Goal: Information Seeking & Learning: Learn about a topic

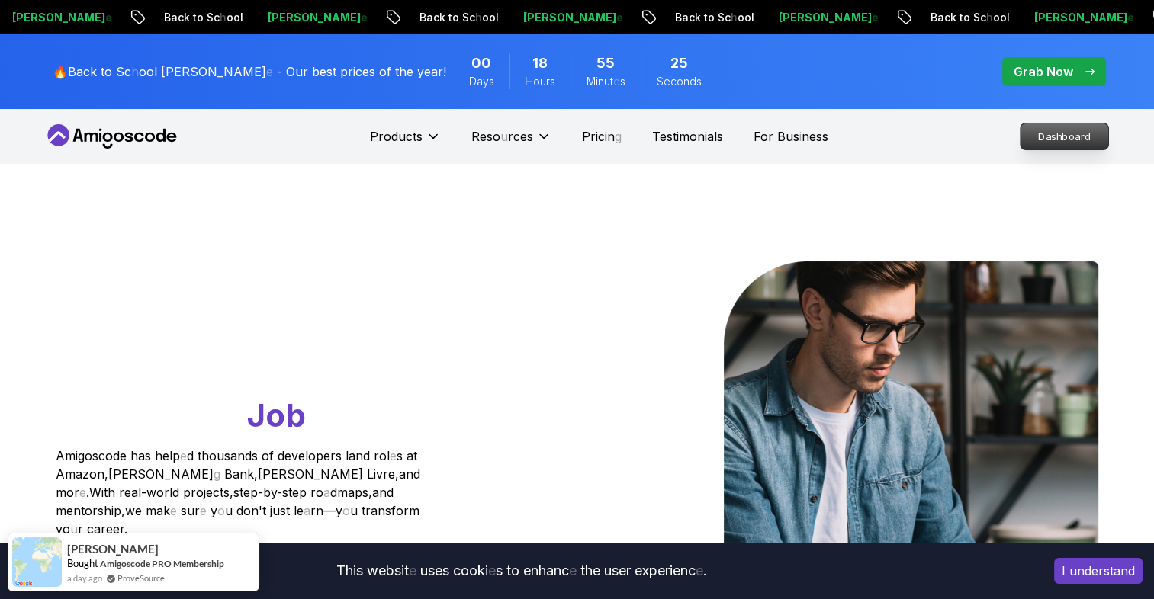
click at [1046, 133] on readpronunciation-word "Dashboard" at bounding box center [1063, 136] width 53 height 12
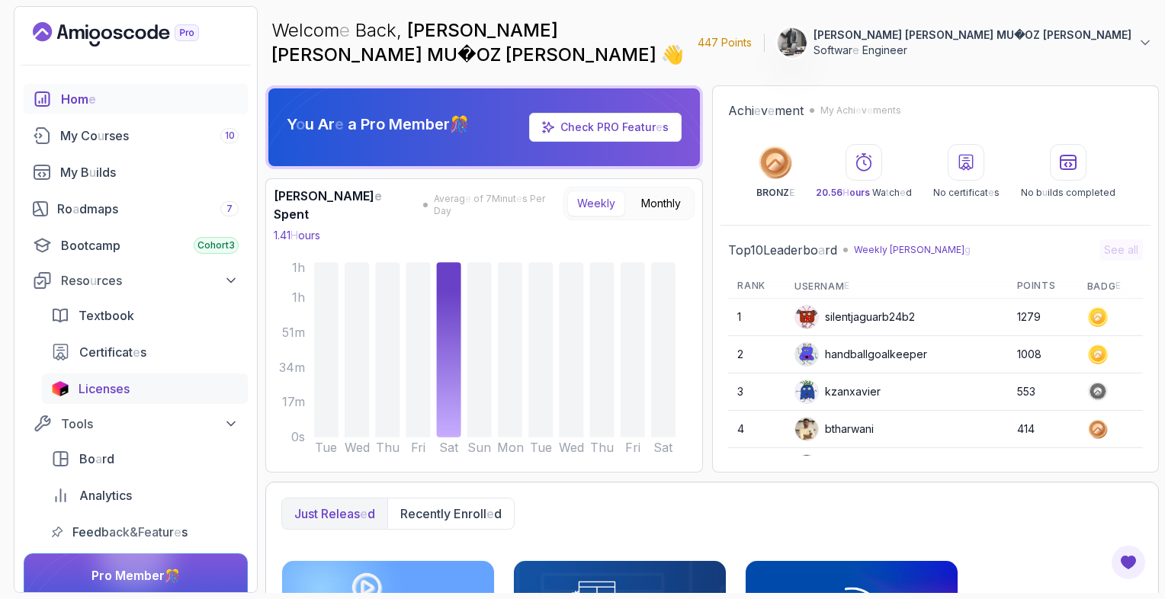
click at [111, 389] on readpronunciation-word "Licenses" at bounding box center [104, 388] width 51 height 15
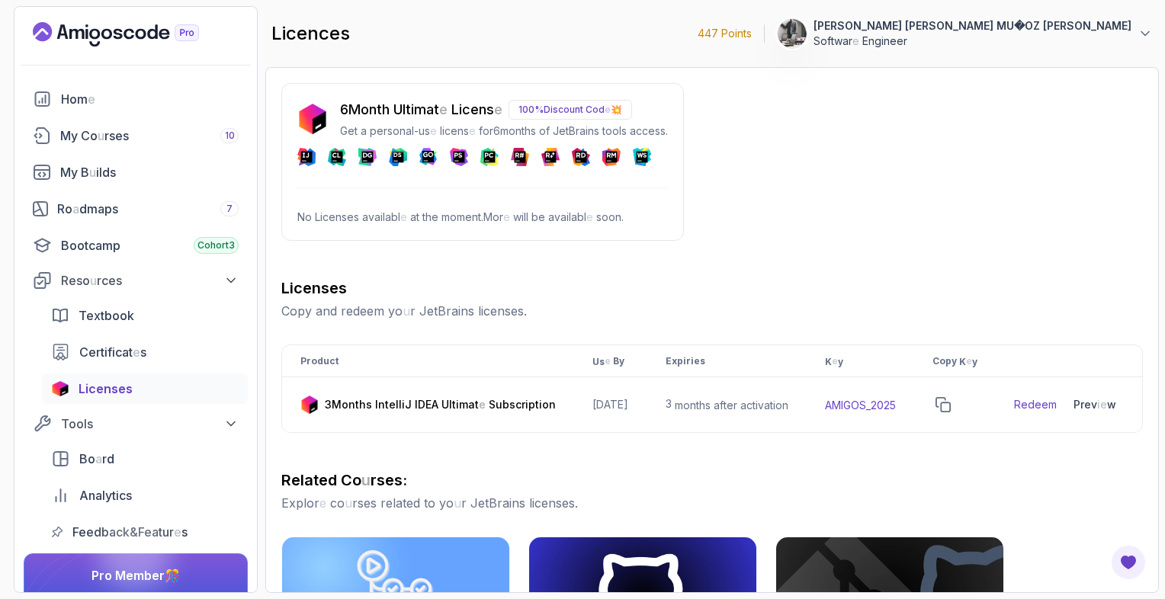
click at [484, 157] on icon at bounding box center [489, 157] width 11 height 11
click at [596, 109] on readpronunciation-span "Cod" at bounding box center [595, 109] width 19 height 11
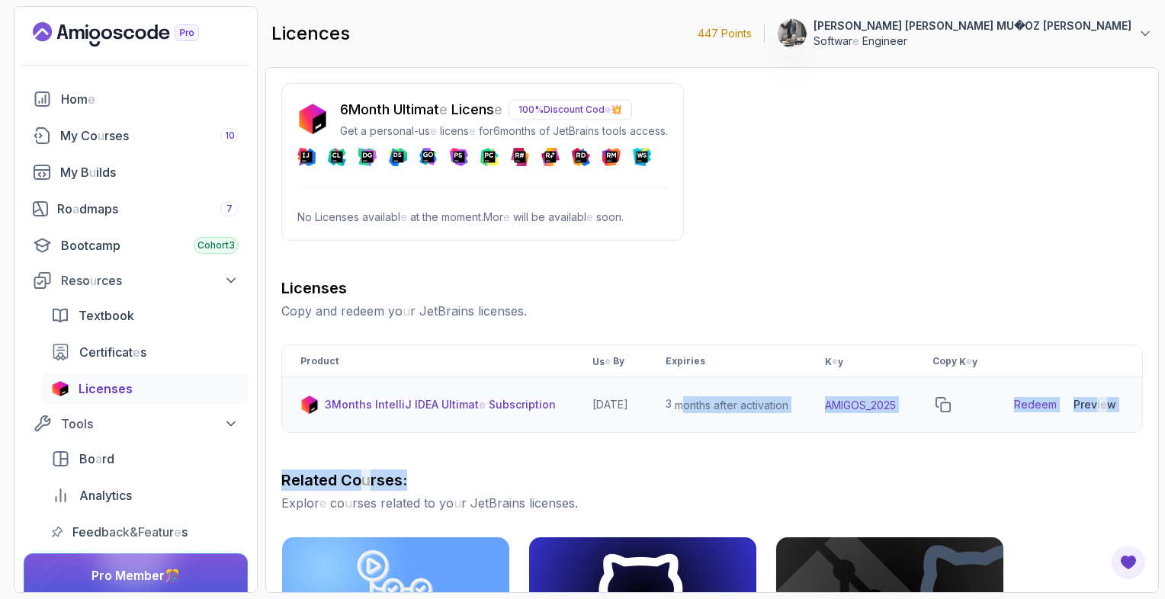
drag, startPoint x: 705, startPoint y: 472, endPoint x: 699, endPoint y: 400, distance: 71.9
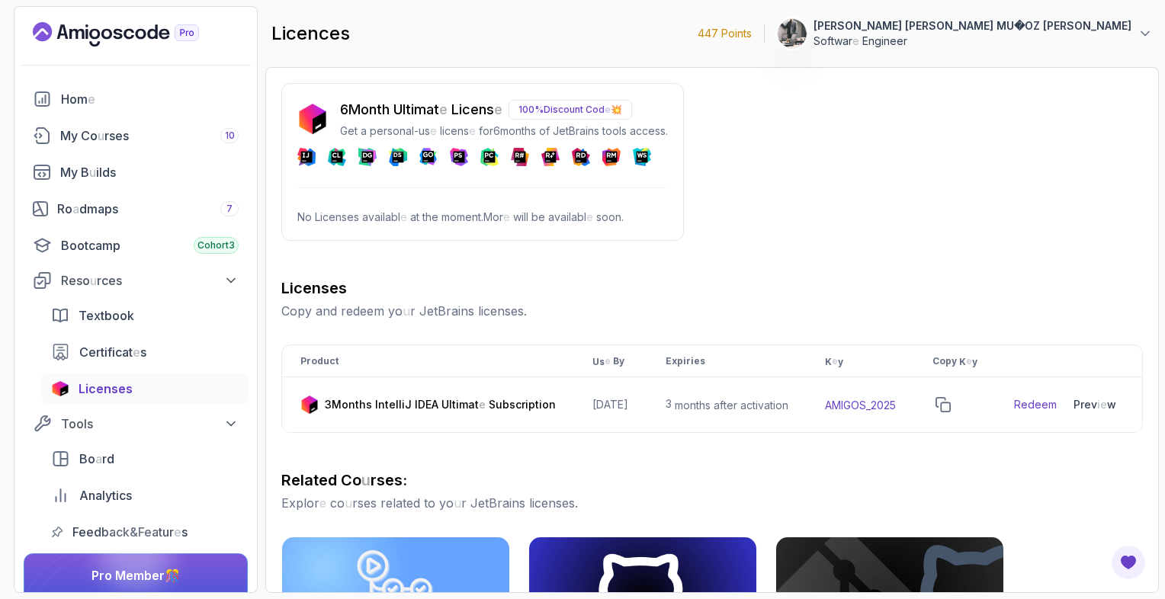
drag, startPoint x: 699, startPoint y: 400, endPoint x: 966, endPoint y: 288, distance: 289.5
click at [946, 300] on div "Licenses Copy and redeem yo u r Jet Brains licenses ." at bounding box center [712, 299] width 862 height 43
click at [1153, 133] on section "447 Points 1 [PERSON_NAME] MU � OZ [PERSON_NAME] Softwar e Engineer Hom e My Co…" at bounding box center [582, 299] width 1165 height 599
click at [926, 175] on div "6 Month Ultimat e Licens e 100% Discount Cod e 💥 Get a personal-us e licens e f…" at bounding box center [712, 524] width 862 height 882
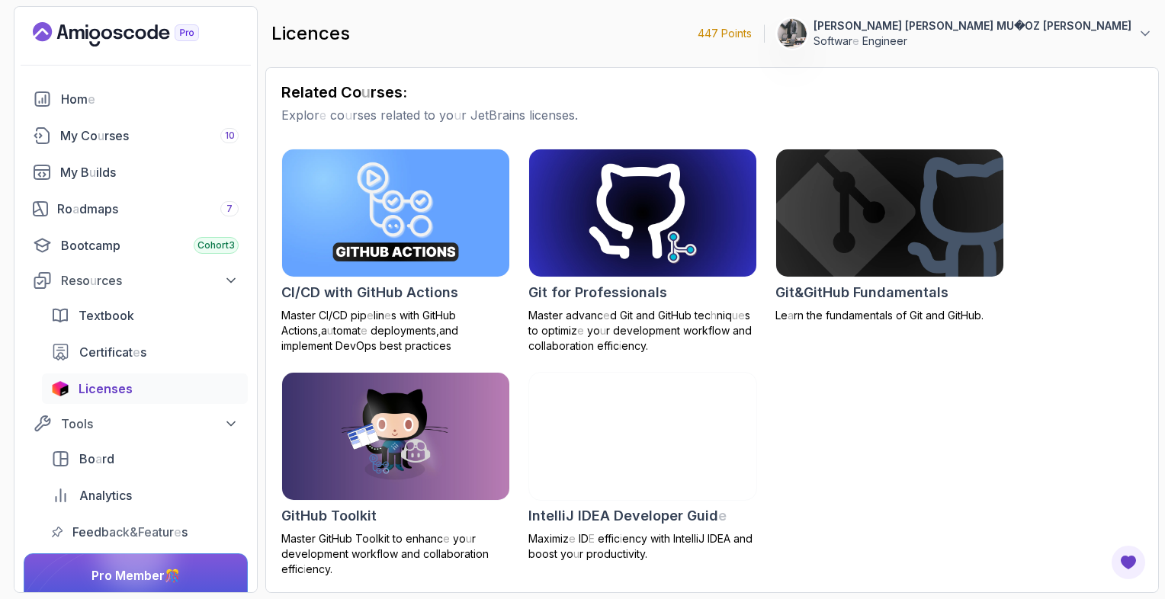
scroll to position [400, 0]
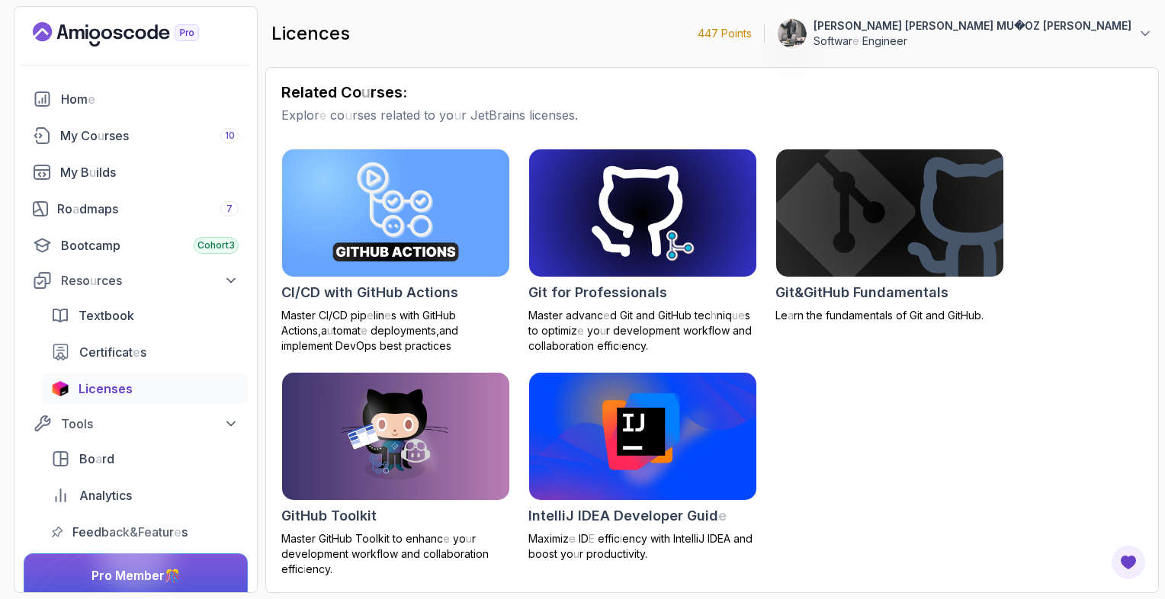
click at [1067, 395] on div "CI / CD with Git Hub Actions Master CI / CD pip e lin e s with Git Hub Actions …" at bounding box center [712, 363] width 862 height 429
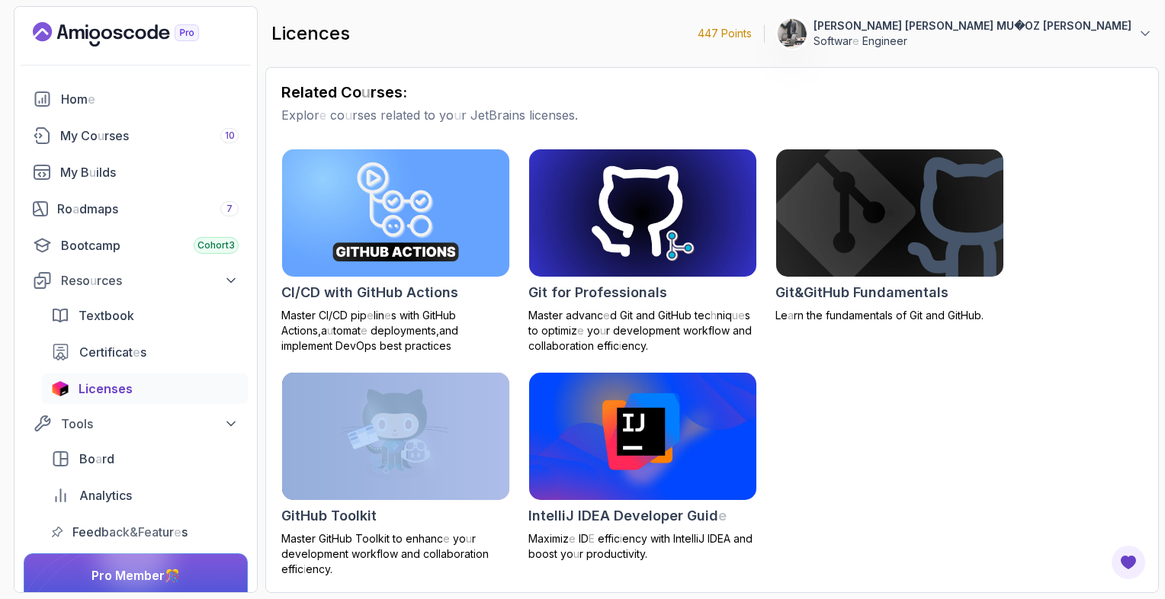
click at [1067, 395] on div "CI / CD with Git Hub Actions Master CI / CD pip e lin e s with Git Hub Actions …" at bounding box center [712, 363] width 862 height 429
click at [94, 206] on readpronunciation-span "dmaps" at bounding box center [98, 208] width 39 height 15
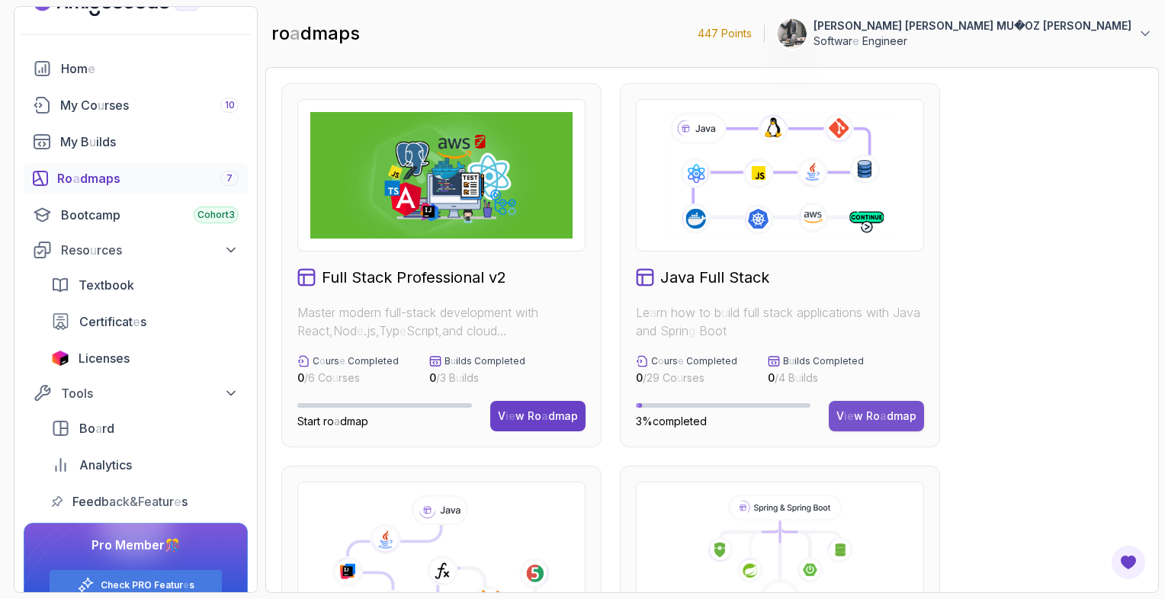
scroll to position [61, 0]
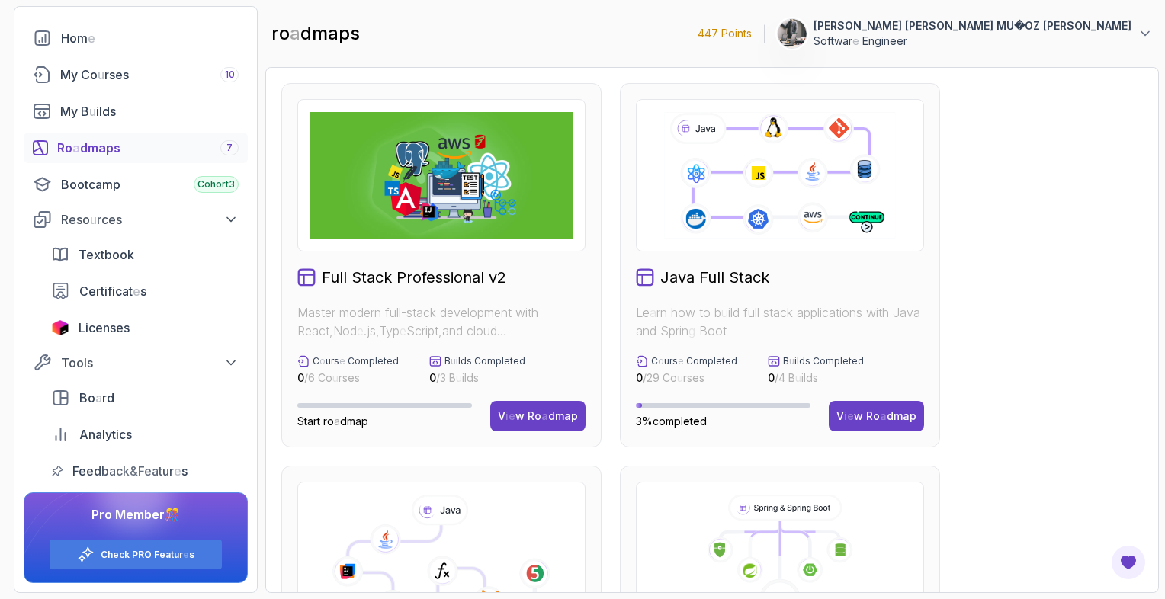
click at [903, 510] on icon at bounding box center [780, 558] width 262 height 127
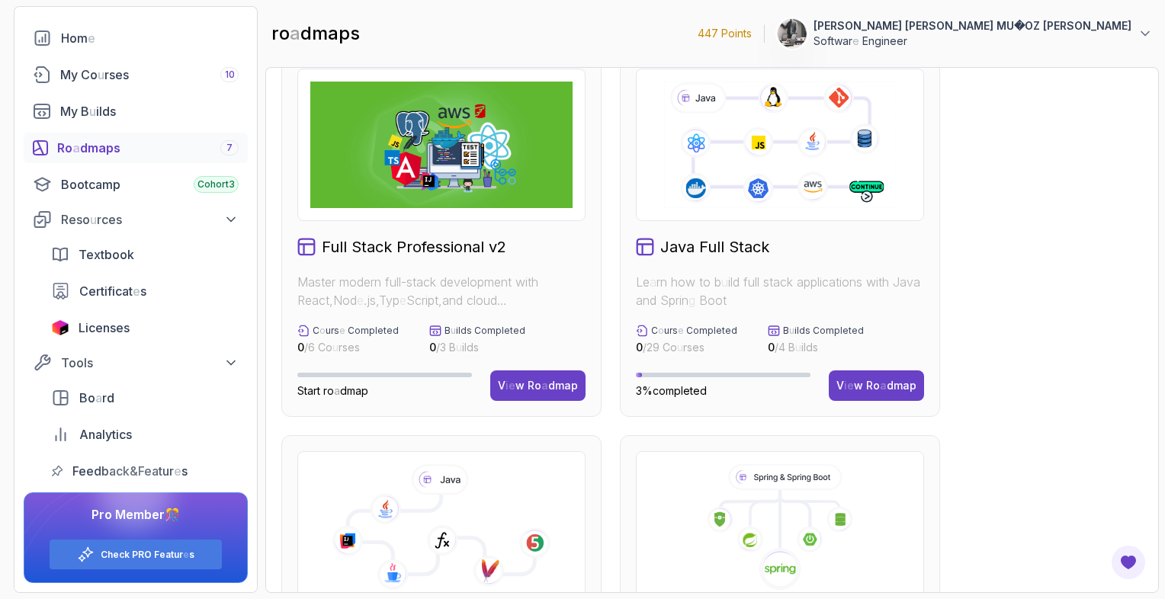
scroll to position [458, 0]
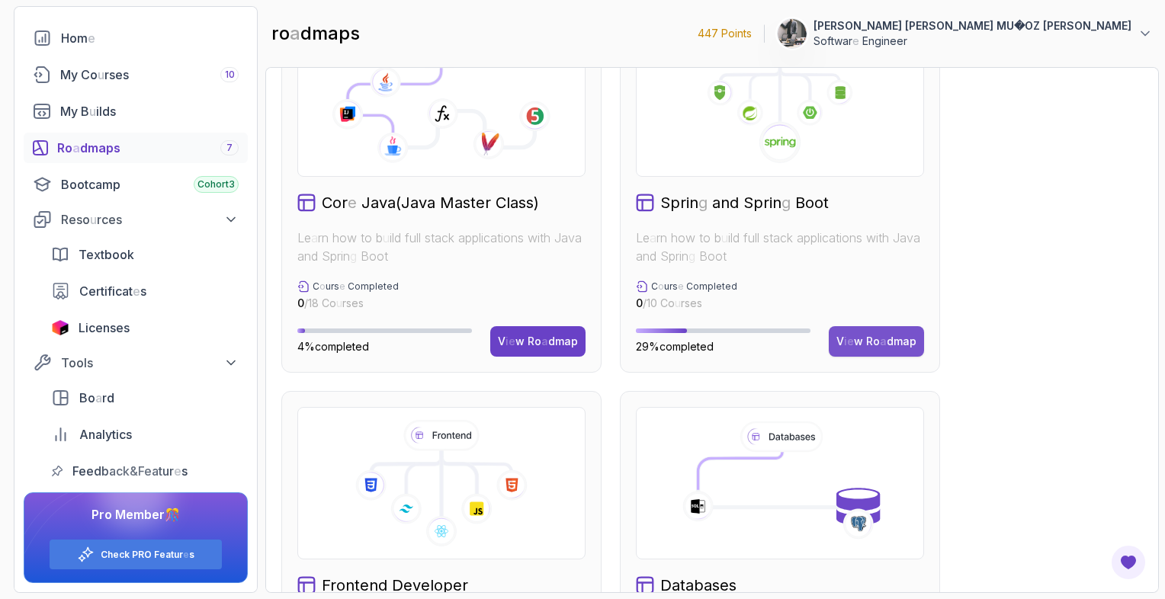
click at [891, 348] on div "V ie w Ro a dmap" at bounding box center [877, 341] width 80 height 15
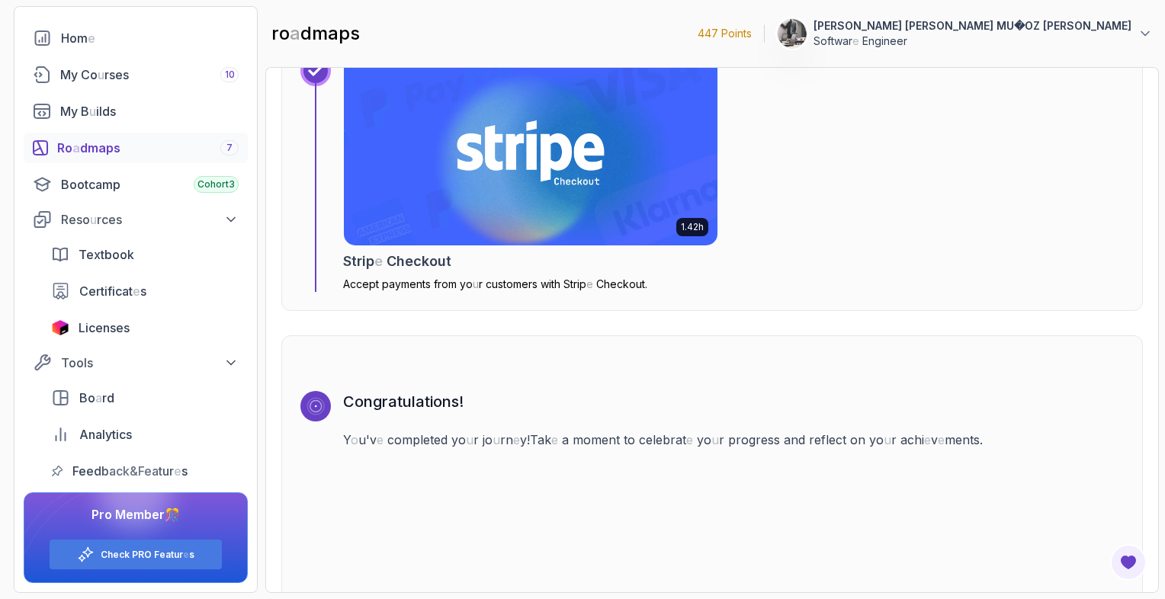
scroll to position [5100, 0]
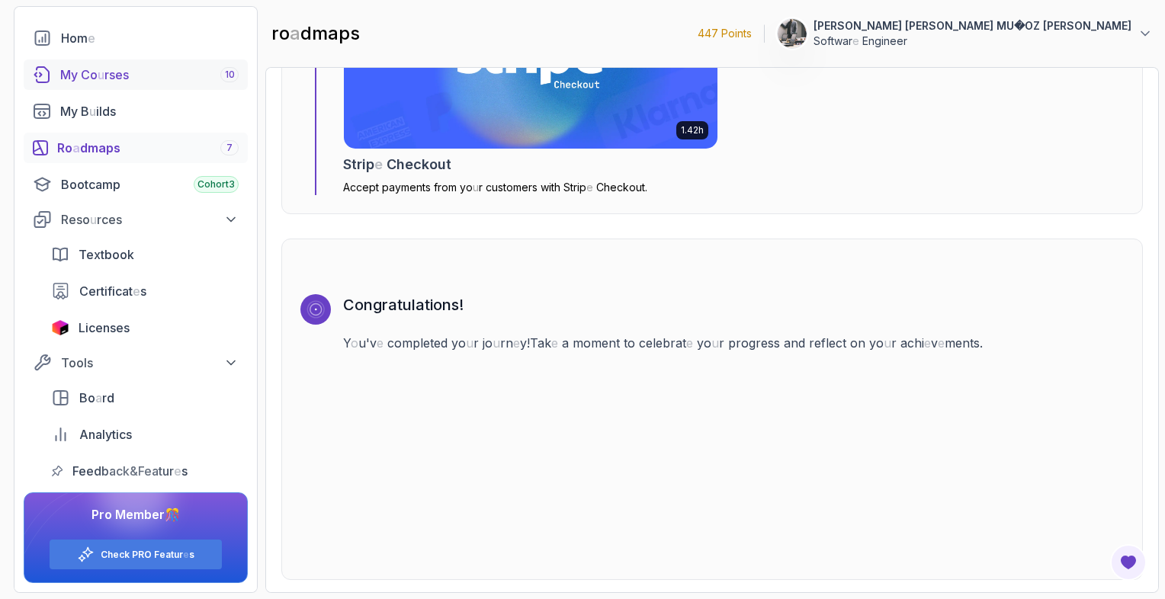
click at [83, 75] on readpronunciation-span "Co" at bounding box center [89, 74] width 17 height 15
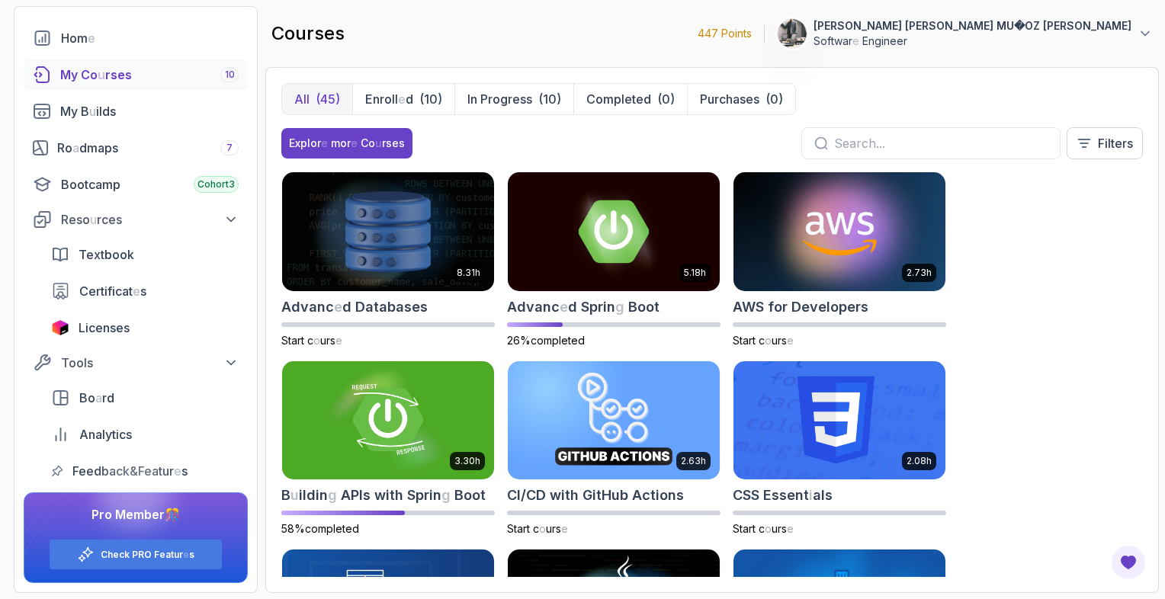
click at [1068, 244] on div "8.31 h Advanc e d Databases Start c o urs e 5.18 h Advanc e d Sprin g Boot 26% …" at bounding box center [712, 375] width 862 height 406
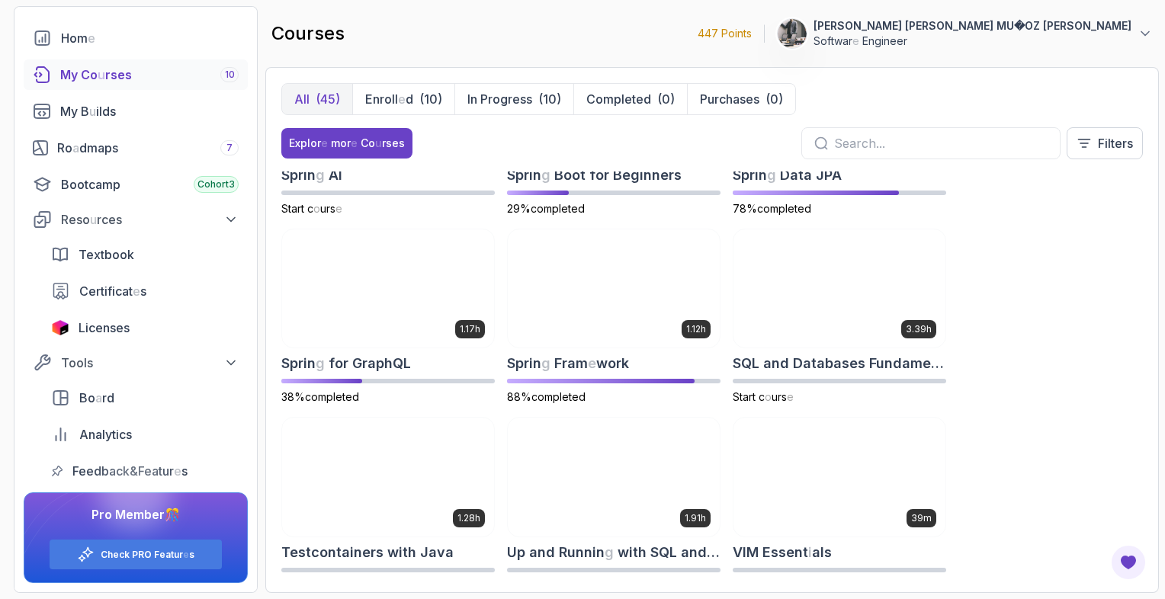
scroll to position [2431, 0]
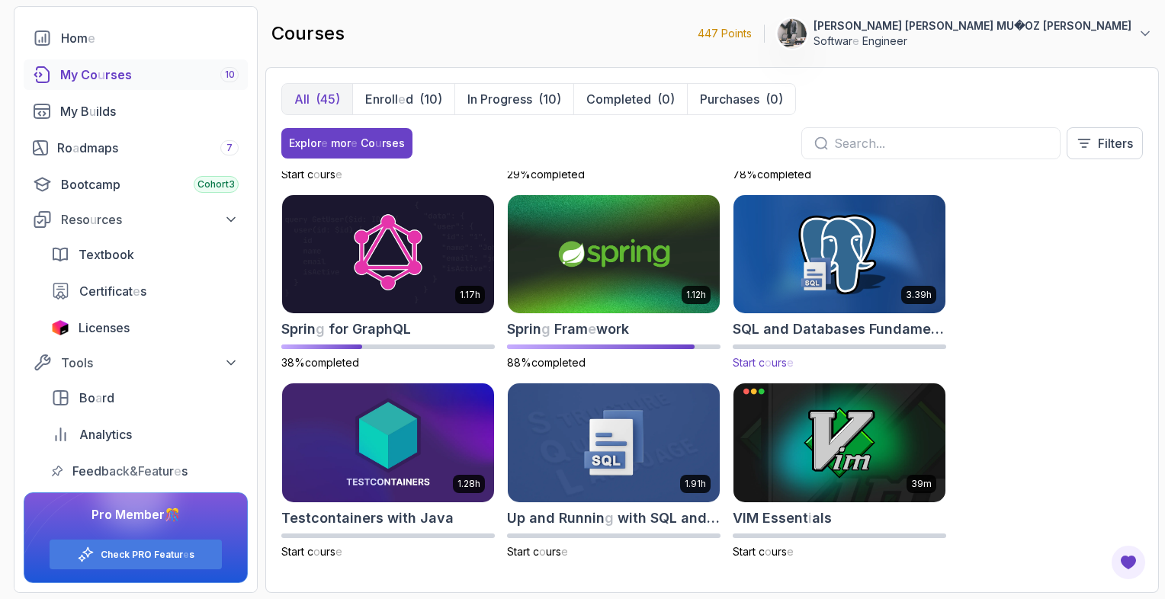
click at [889, 252] on img at bounding box center [839, 254] width 223 height 124
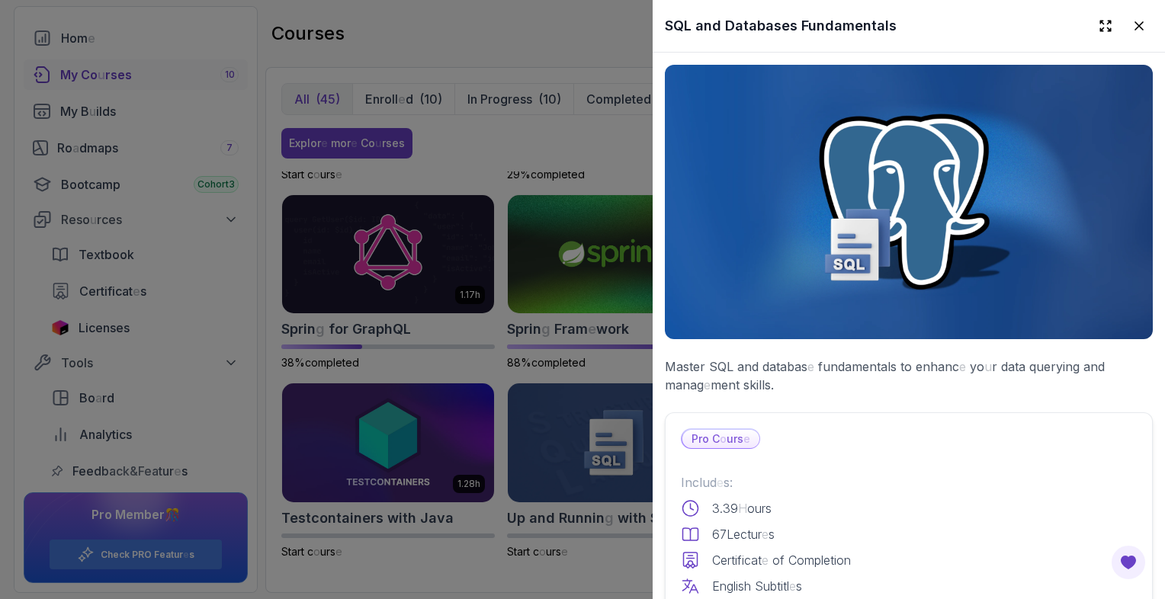
click at [702, 435] on readpronunciation-word "Pro" at bounding box center [701, 438] width 18 height 13
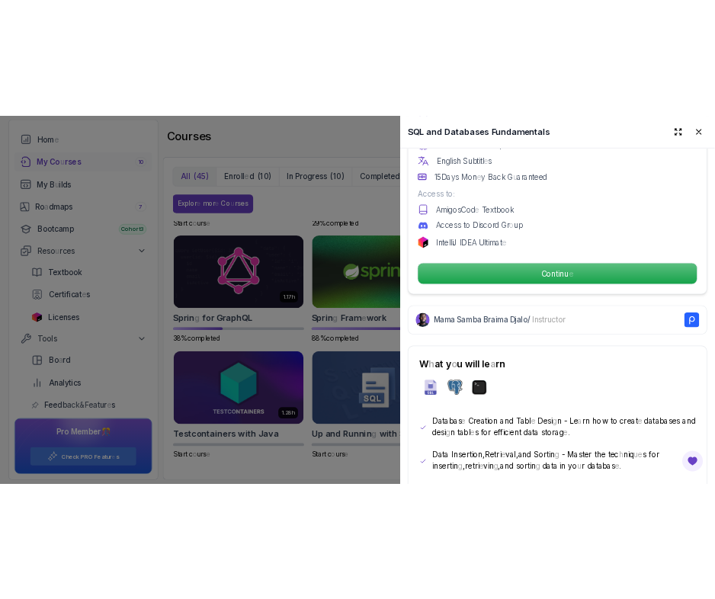
scroll to position [509, 0]
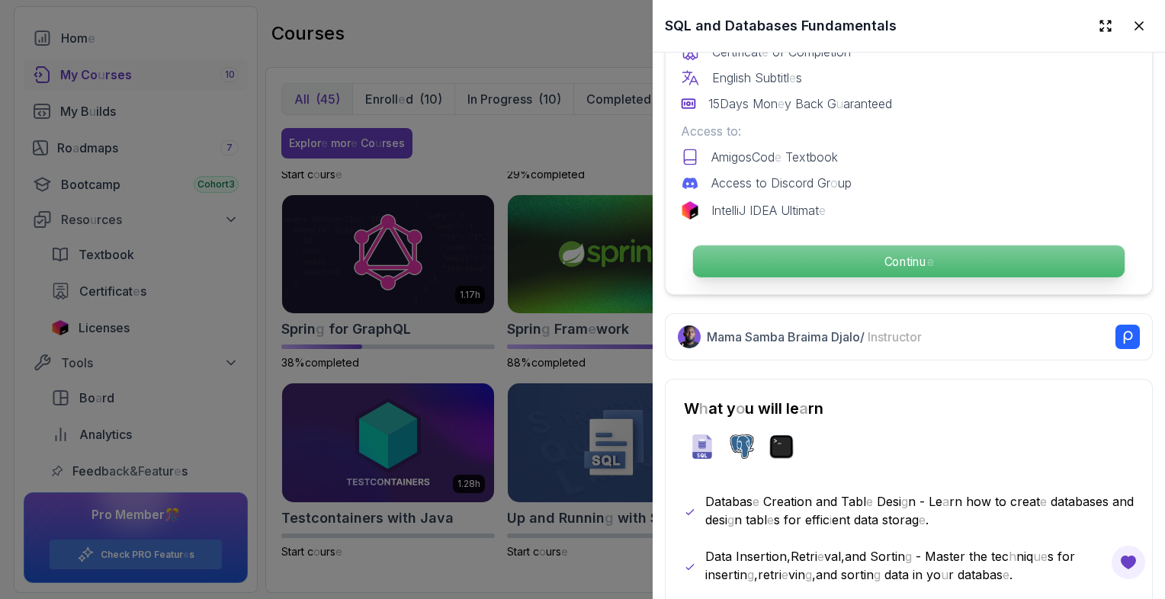
click at [943, 246] on p "Continu e" at bounding box center [909, 262] width 432 height 32
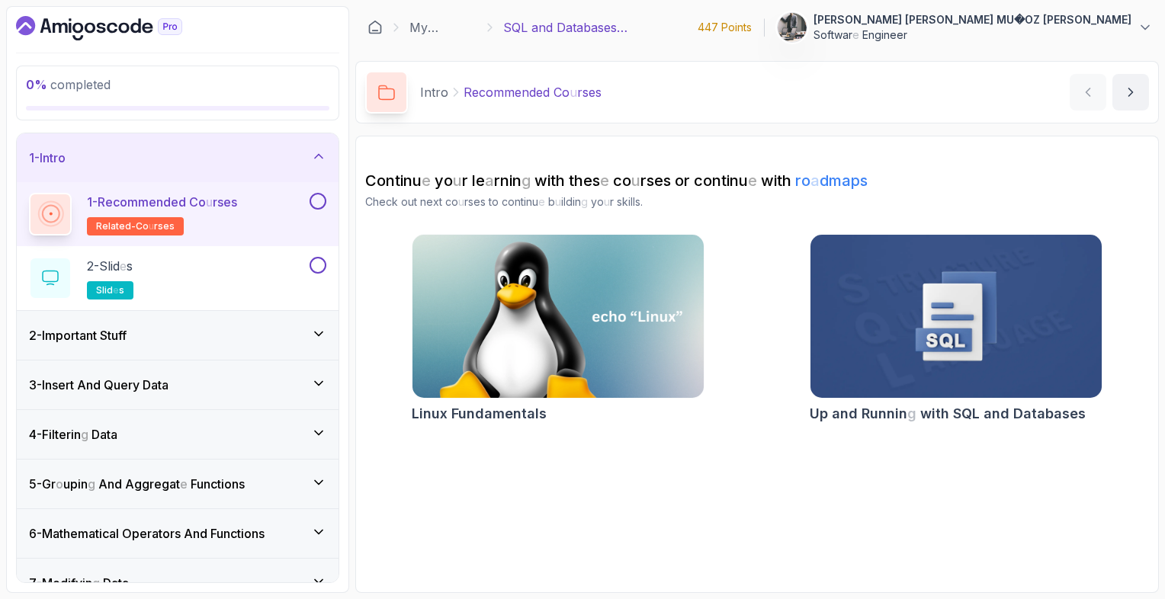
click at [1006, 148] on section "Continu e yo u r le a rnin g with thes e co u rses or continu e with ro a dmaps…" at bounding box center [757, 365] width 804 height 458
click at [299, 432] on div "4 - Filterin g Data" at bounding box center [177, 434] width 297 height 18
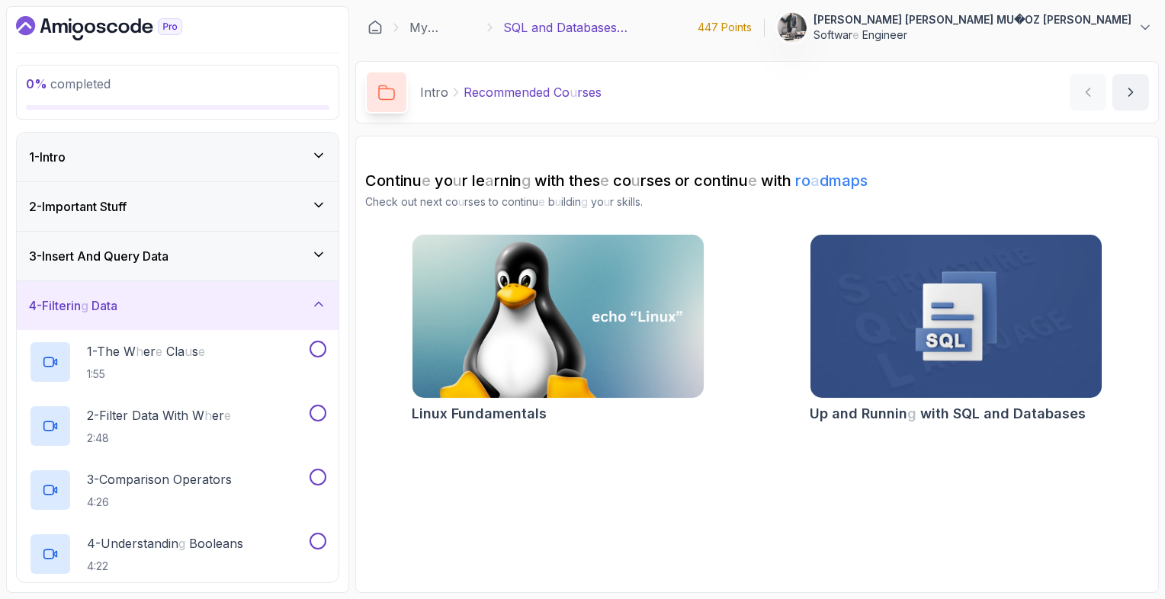
click at [240, 314] on div "4 - Filterin g Data" at bounding box center [178, 305] width 322 height 49
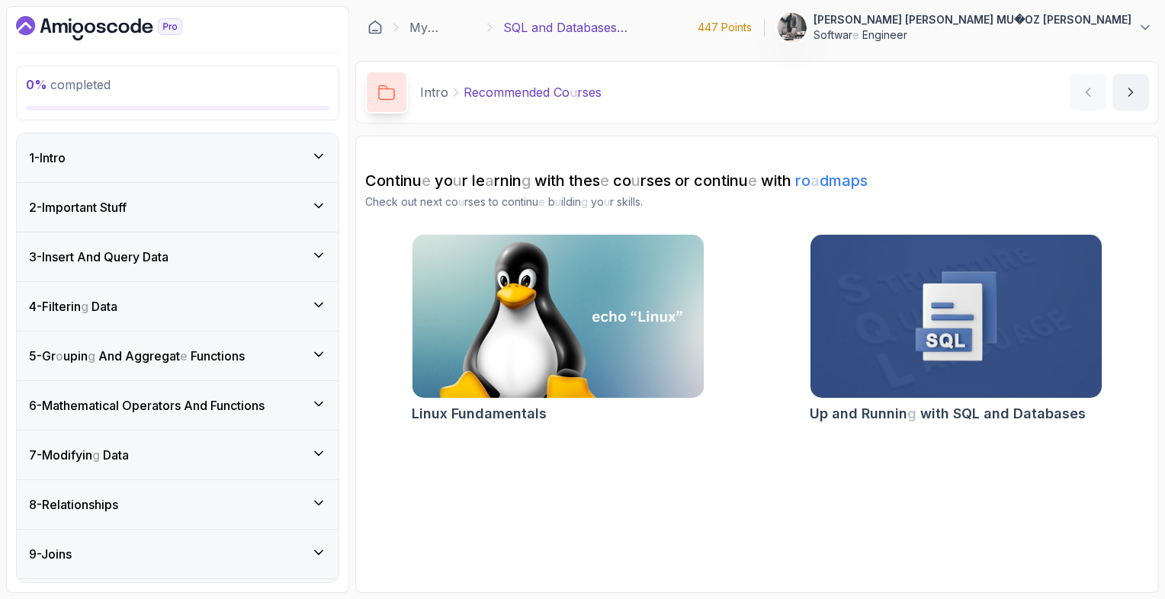
click at [197, 354] on readpronunciation-word "Functions" at bounding box center [218, 355] width 54 height 15
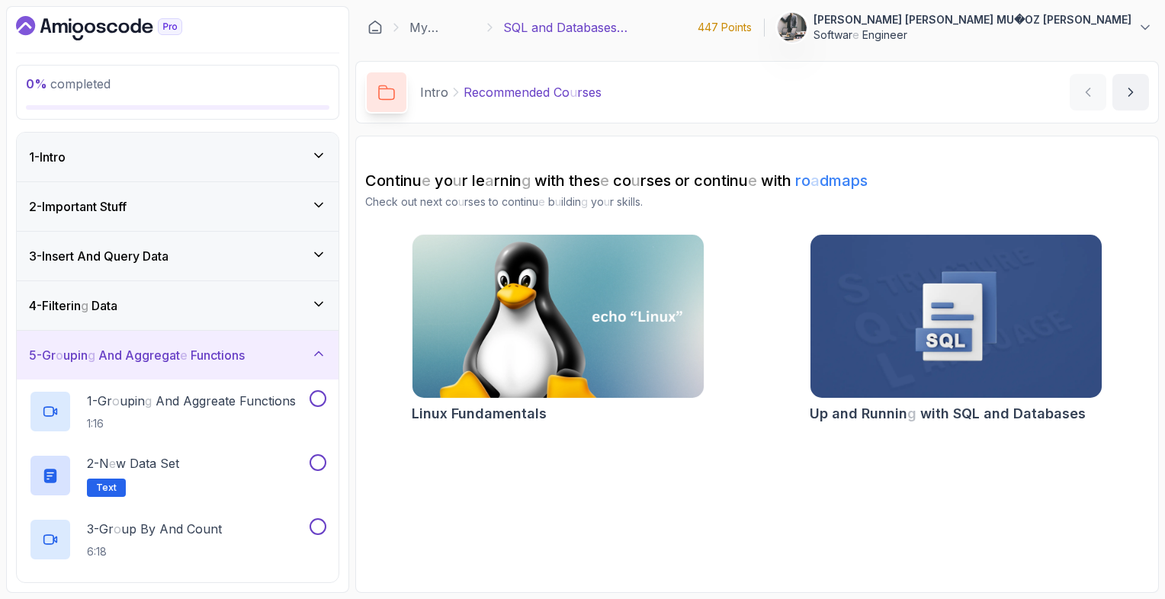
click at [197, 354] on readpronunciation-word "Functions" at bounding box center [218, 355] width 54 height 15
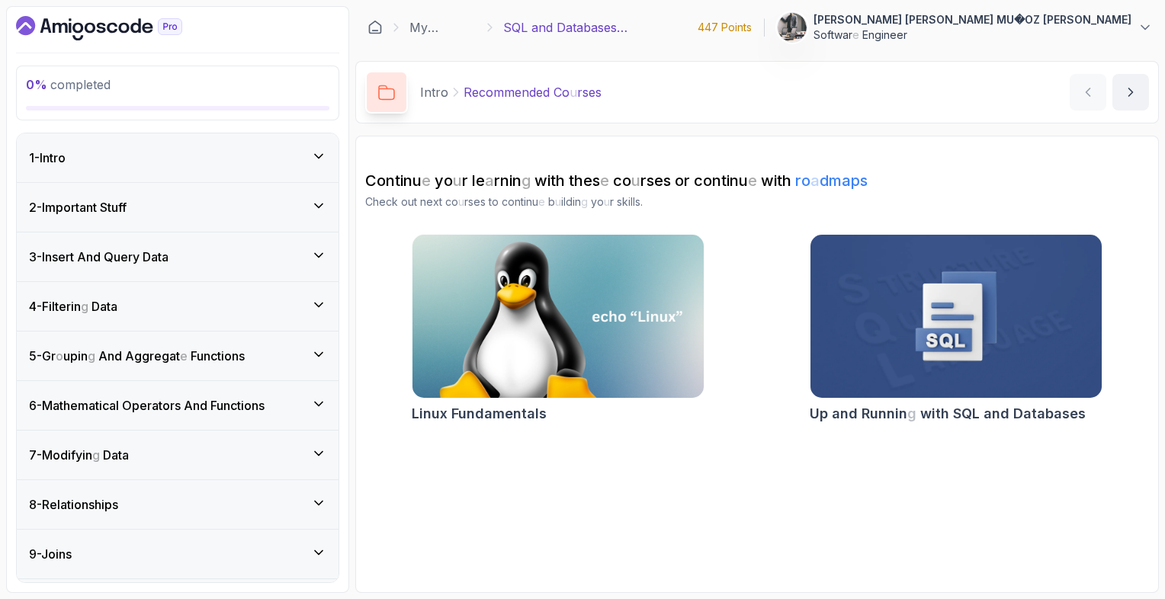
click at [174, 406] on readpronunciation-word "Operators" at bounding box center [151, 405] width 59 height 15
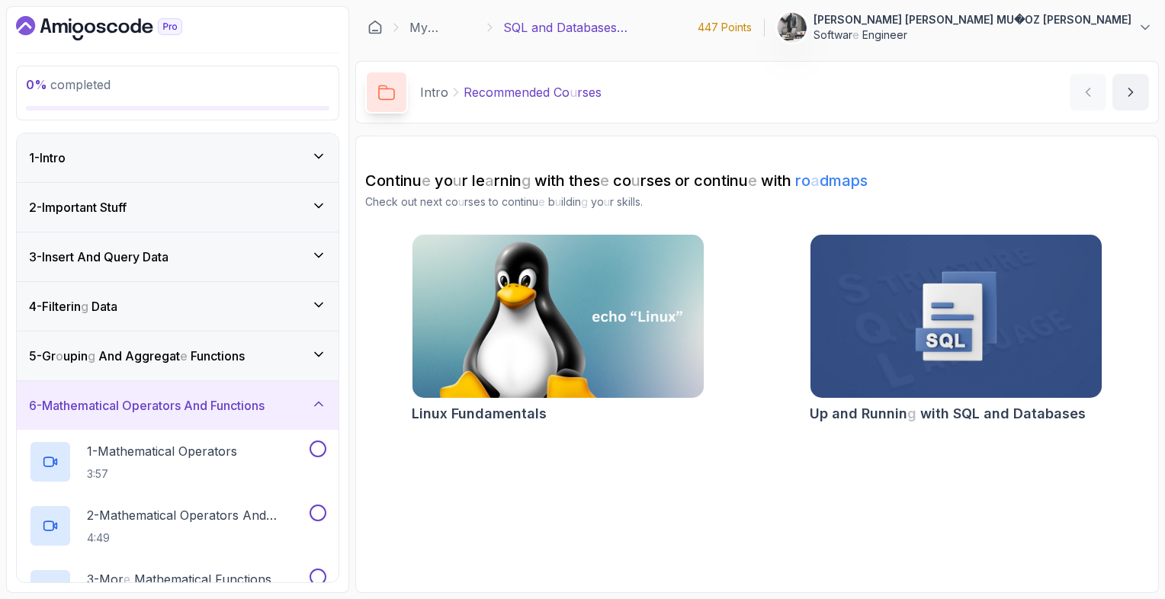
click at [174, 406] on readpronunciation-word "Operators" at bounding box center [151, 405] width 59 height 15
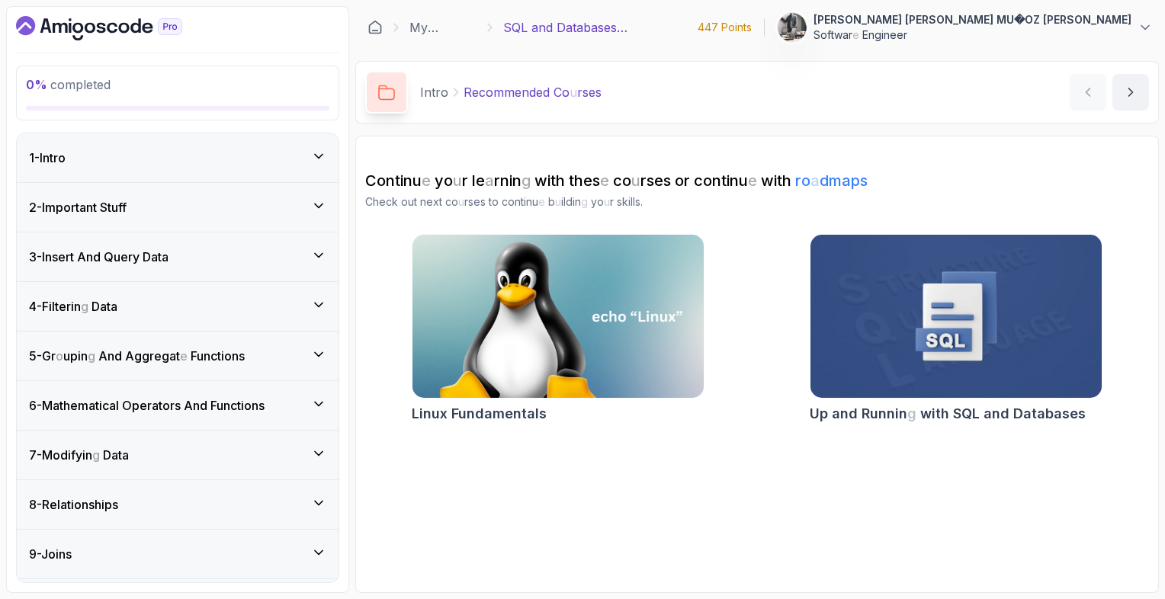
click at [115, 561] on div "9 - Joins" at bounding box center [177, 554] width 297 height 18
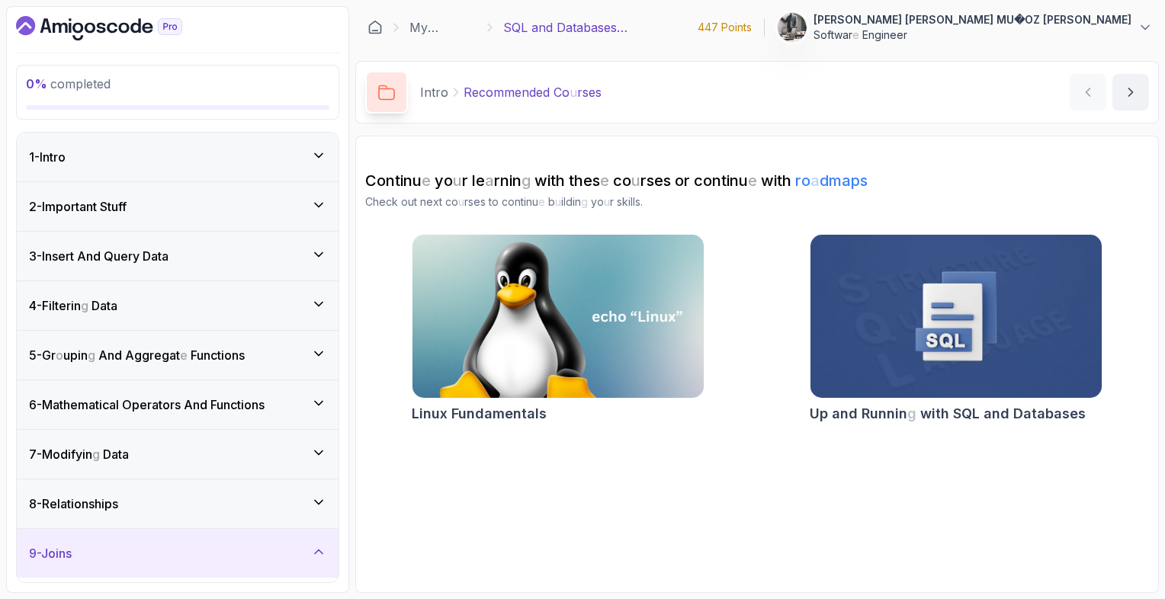
click at [114, 560] on div "9 - Joins" at bounding box center [177, 553] width 297 height 18
